Goal: Task Accomplishment & Management: Use online tool/utility

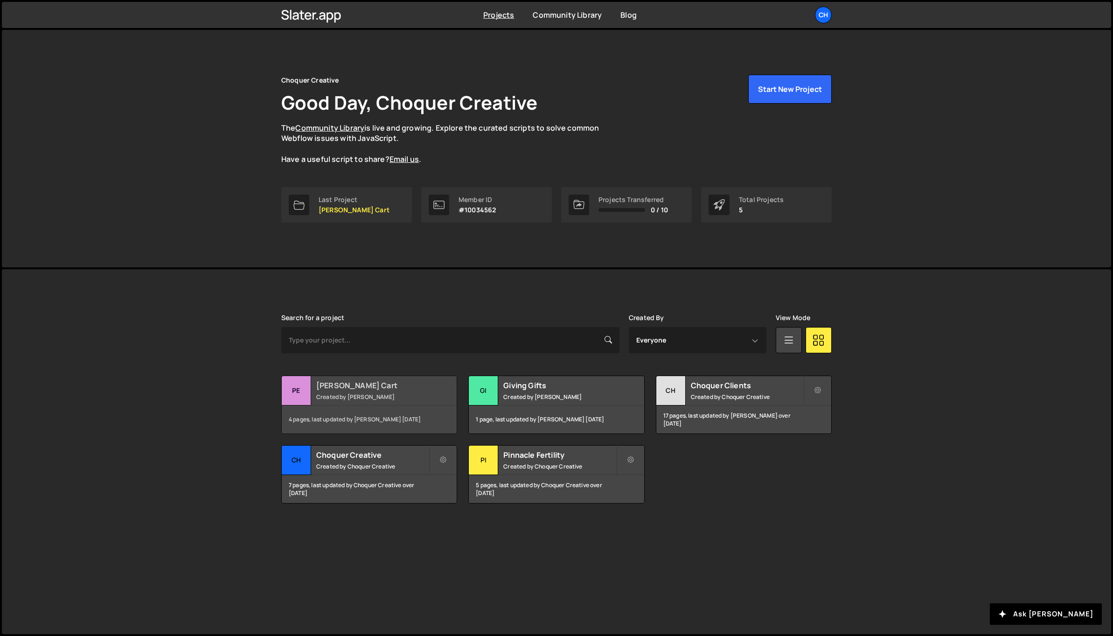
click at [350, 383] on h2 "[PERSON_NAME] Cart" at bounding box center [372, 385] width 112 height 10
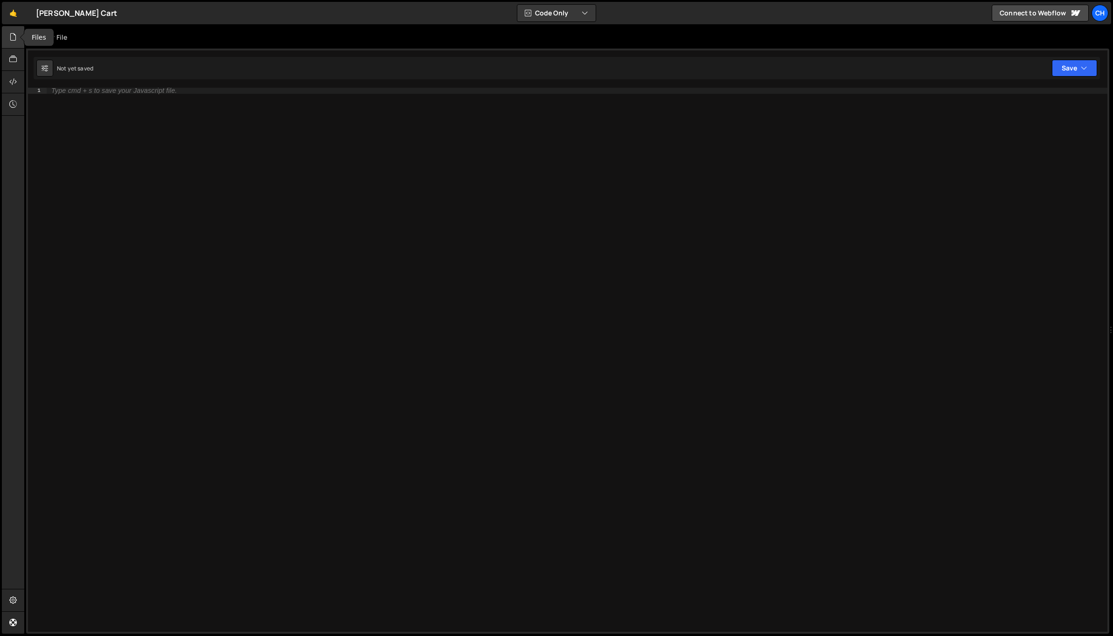
click at [11, 35] on icon at bounding box center [12, 37] width 7 height 10
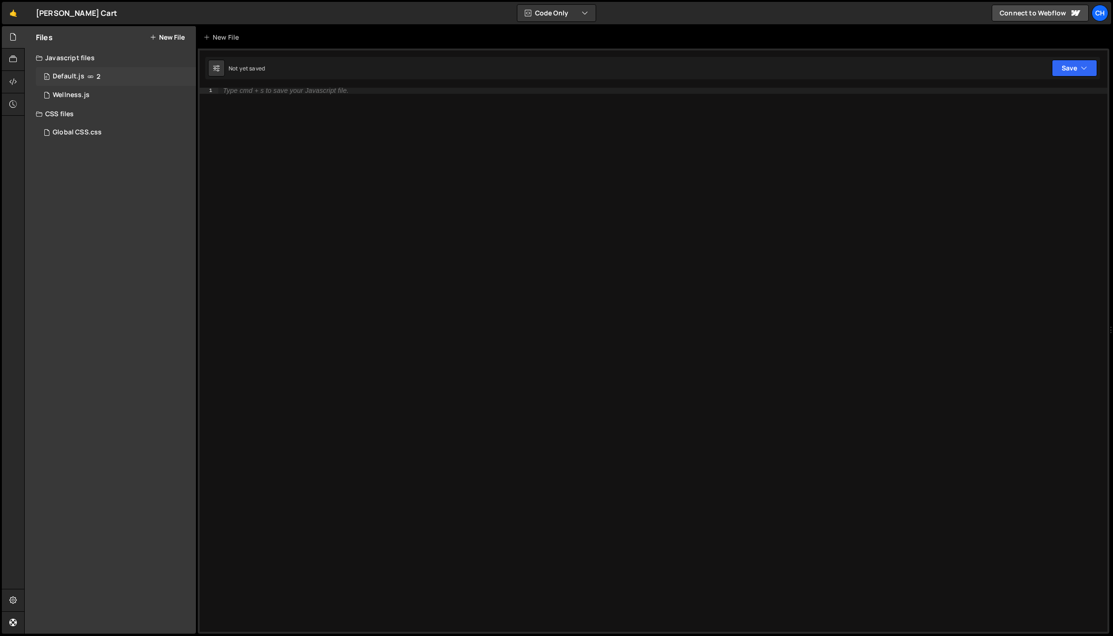
click at [77, 70] on div "0 Default.js 2" at bounding box center [116, 76] width 160 height 19
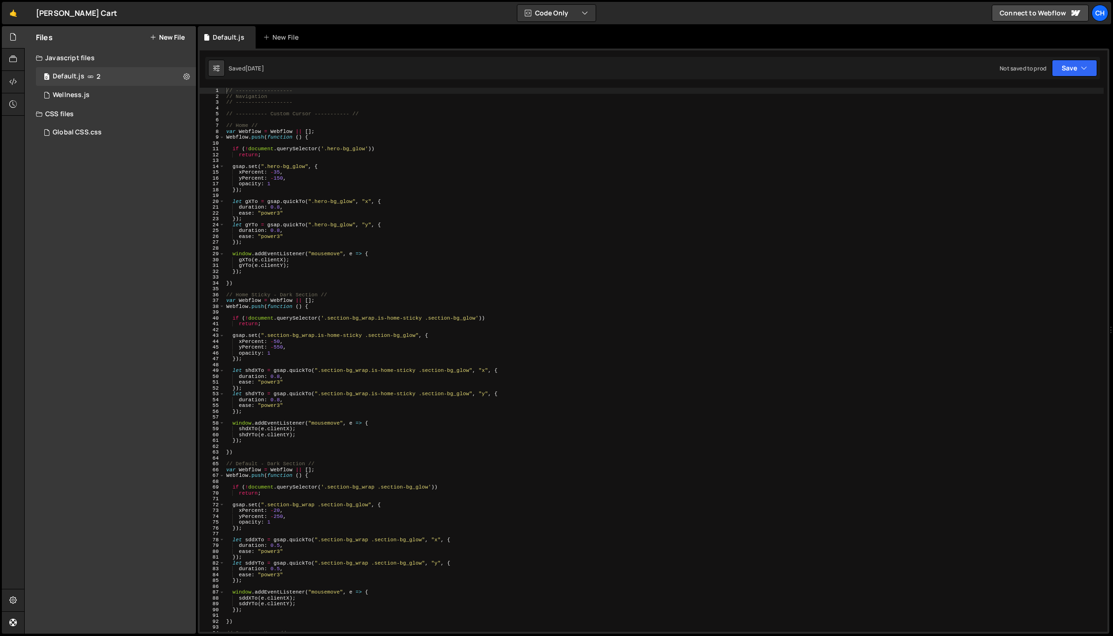
type textarea "xPercent: -35,"
click at [412, 169] on div "// ------------------ // Navigation // ------------------ // ---------- Custom …" at bounding box center [664, 366] width 880 height 556
